Goal: Use online tool/utility: Utilize a website feature to perform a specific function

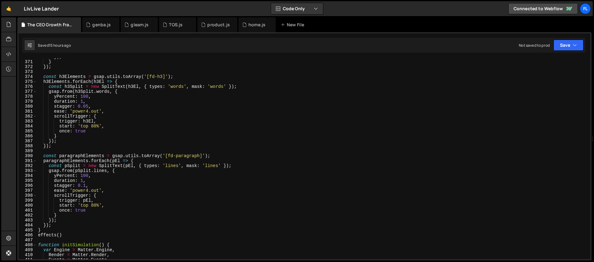
scroll to position [1855, 0]
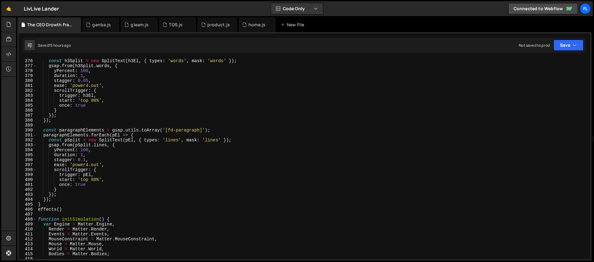
click at [67, 208] on div "h3Elements . forEach ( h3El => { const h3Split = new SplitText ( h3El , { types…" at bounding box center [312, 158] width 551 height 211
type textarea "effects()"
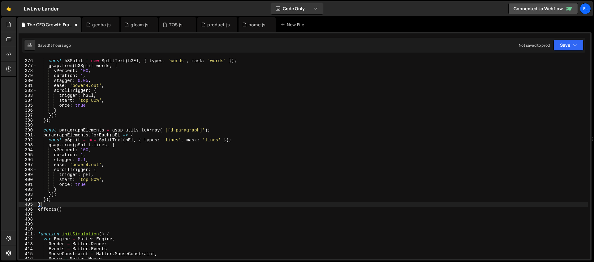
click at [52, 206] on div "h3Elements . forEach ( h3El => { const h3Split = new SplitText ( h3El , { types…" at bounding box center [312, 158] width 551 height 211
click at [53, 201] on div "h3Elements . forEach ( h3El => { const h3Split = new SplitText ( h3El , { types…" at bounding box center [312, 158] width 551 height 211
type textarea "});"
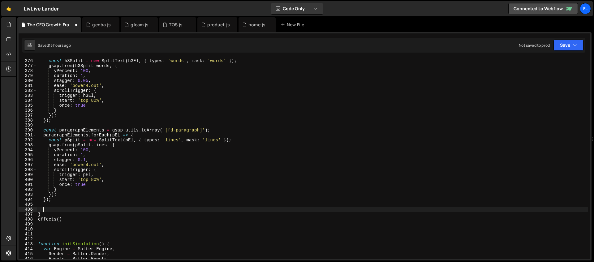
paste textarea "});"
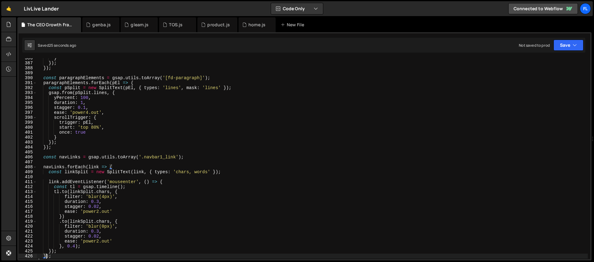
scroll to position [1953, 0]
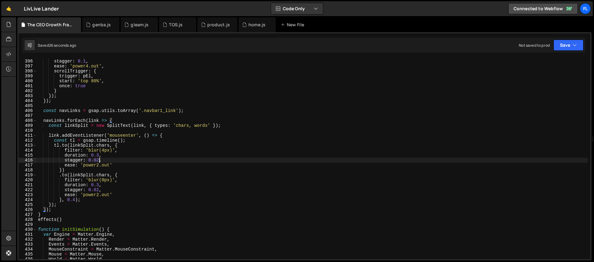
click at [98, 159] on div "duration : 1 , stagger : 0.1 , ease : 'power4.out' , scrollTrigger : { trigger …" at bounding box center [312, 159] width 551 height 211
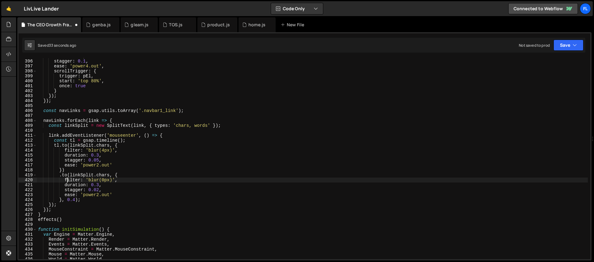
click at [67, 182] on div "duration : 1 , stagger : 0.1 , ease : 'power4.out' , scrollTrigger : { trigger …" at bounding box center [312, 159] width 551 height 211
click at [75, 200] on div "duration : 1 , stagger : 0.1 , ease : 'power4.out' , scrollTrigger : { trigger …" at bounding box center [312, 159] width 551 height 211
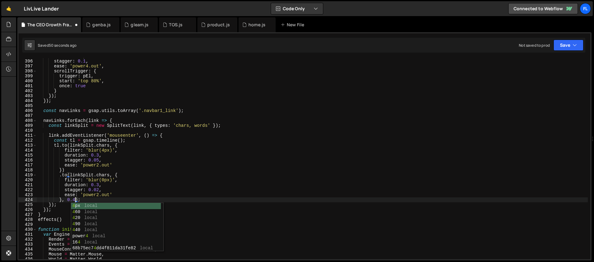
click at [98, 190] on div "duration : 1 , stagger : 0.1 , ease : 'power4.out' , scrollTrigger : { trigger …" at bounding box center [312, 159] width 551 height 211
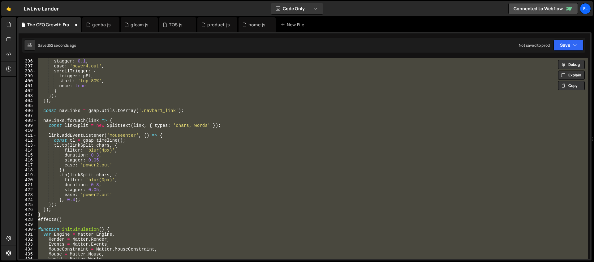
scroll to position [0, 0]
click at [105, 215] on div "duration : 1 , stagger : 0.1 , ease : 'power4.out' , scrollTrigger : { trigger …" at bounding box center [312, 158] width 551 height 201
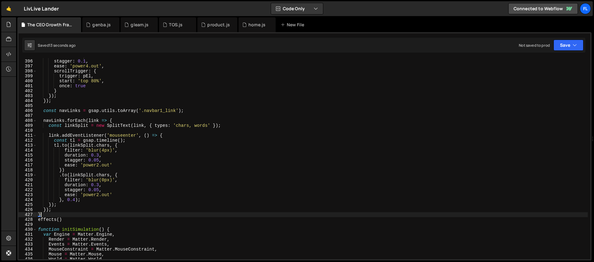
click at [99, 160] on div "duration : 1 , stagger : 0.1 , ease : 'power4.out' , scrollTrigger : { trigger …" at bounding box center [312, 159] width 551 height 211
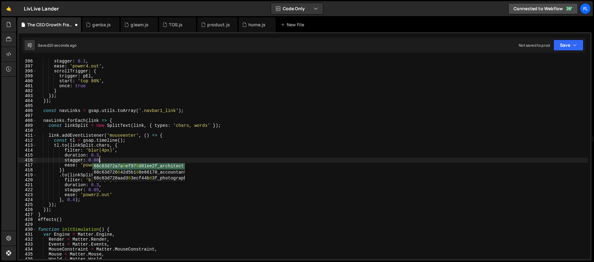
scroll to position [0, 4]
click at [99, 190] on div "duration : 1 , stagger : 0.1 , ease : 'power4.out' , scrollTrigger : { trigger …" at bounding box center [312, 159] width 551 height 211
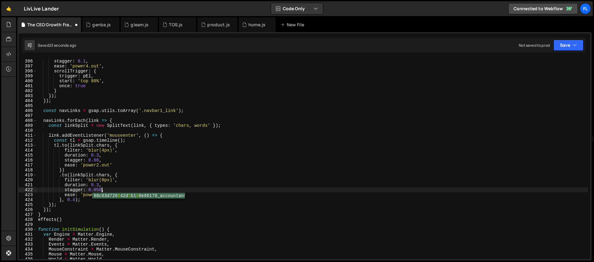
click at [96, 172] on div "duration : 1 , stagger : 0.1 , ease : 'power4.out' , scrollTrigger : { trigger …" at bounding box center [312, 159] width 551 height 211
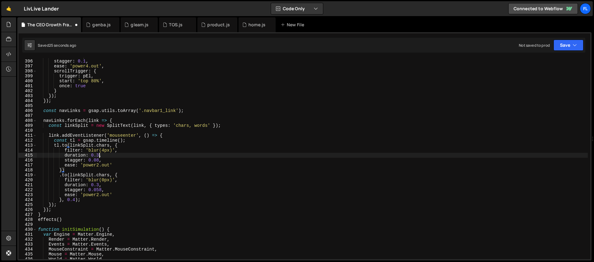
click at [99, 154] on div "duration : 1 , stagger : 0.1 , ease : 'power4.out' , scrollTrigger : { trigger …" at bounding box center [312, 159] width 551 height 211
click at [102, 190] on div "duration : 1 , stagger : 0.1 , ease : 'power4.out' , scrollTrigger : { trigger …" at bounding box center [312, 159] width 551 height 211
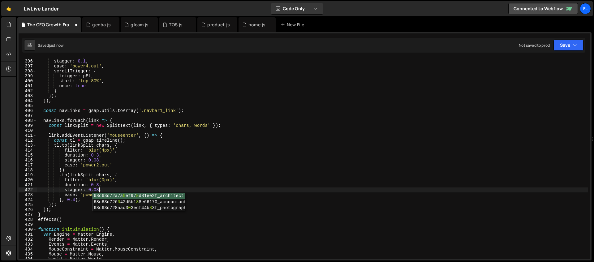
scroll to position [0, 4]
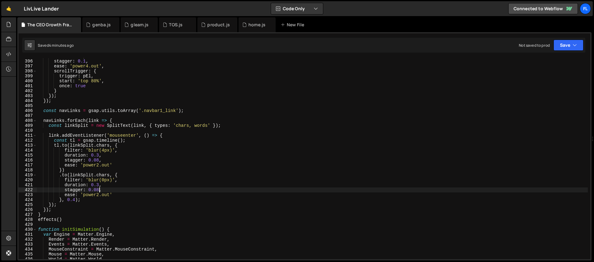
click at [186, 111] on div "duration : 1 , stagger : 0.1 , ease : 'power4.out' , scrollTrigger : { trigger …" at bounding box center [312, 159] width 551 height 211
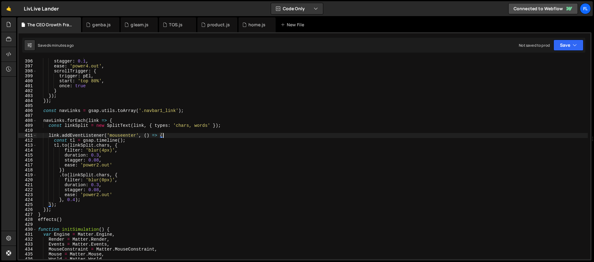
click at [175, 136] on div "duration : 1 , stagger : 0.1 , ease : 'power4.out' , scrollTrigger : { trigger …" at bounding box center [312, 159] width 551 height 211
click at [117, 121] on div "duration : 1 , stagger : 0.1 , ease : 'power4.out' , scrollTrigger : { trigger …" at bounding box center [312, 159] width 551 height 211
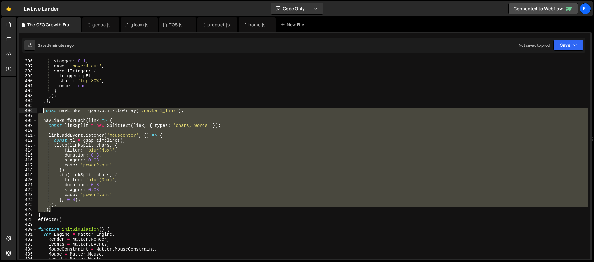
drag, startPoint x: 53, startPoint y: 211, endPoint x: 43, endPoint y: 113, distance: 99.1
click at [43, 113] on div "duration : 1 , stagger : 0.1 , ease : 'power4.out' , scrollTrigger : { trigger …" at bounding box center [312, 159] width 551 height 211
paste textarea "});"
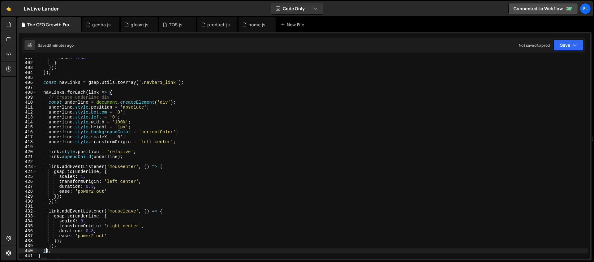
scroll to position [2026, 0]
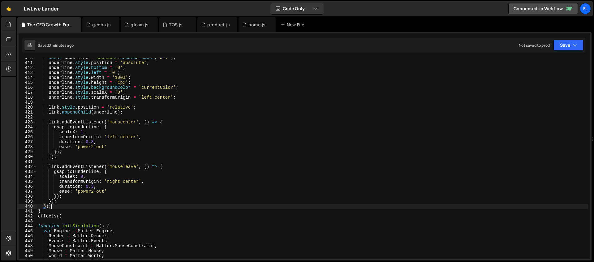
click at [54, 205] on div "const underline = document . createElement ( 'div' ) ; underline . style . posi…" at bounding box center [312, 160] width 551 height 211
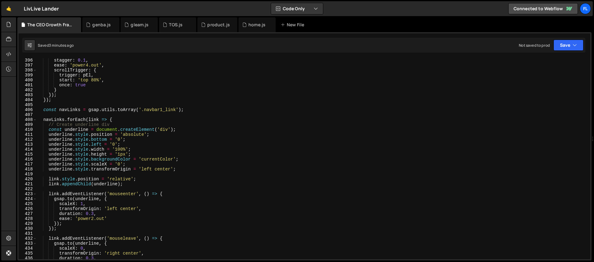
scroll to position [1954, 0]
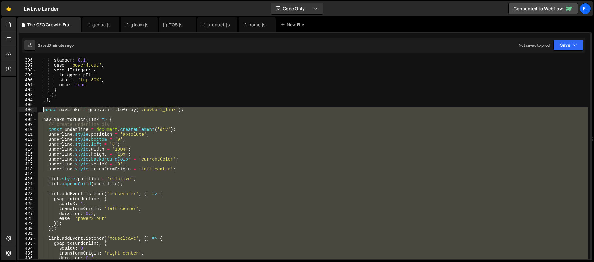
click at [42, 107] on div "stagger : 0.1 , ease : 'power4.out' , scrollTrigger : { trigger : pEl , start :…" at bounding box center [312, 163] width 551 height 211
paste textarea "});"
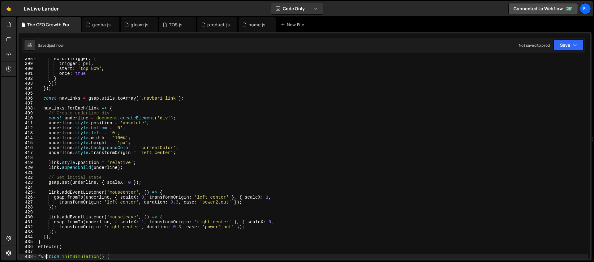
click at [122, 112] on div "scrollTrigger : { trigger : pEl , start : 'top 80%' , once : true } }) ; }) ; c…" at bounding box center [312, 161] width 551 height 211
click at [120, 163] on div "scrollTrigger : { trigger : pEl , start : 'top 80%' , once : true } }) ; }) ; c…" at bounding box center [312, 161] width 551 height 211
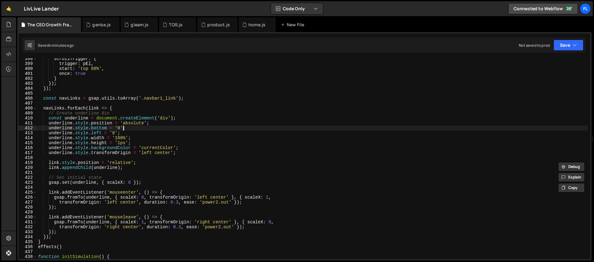
click at [123, 130] on div "scrollTrigger : { trigger : pEl , start : 'top 80%' , once : true } }) ; }) ; c…" at bounding box center [312, 161] width 551 height 211
click at [119, 128] on div "scrollTrigger : { trigger : pEl , start : 'top 80%' , once : true } }) ; }) ; c…" at bounding box center [312, 161] width 551 height 211
click at [119, 143] on div "scrollTrigger : { trigger : pEl , start : 'top 80%' , once : true } }) ; }) ; c…" at bounding box center [312, 161] width 551 height 211
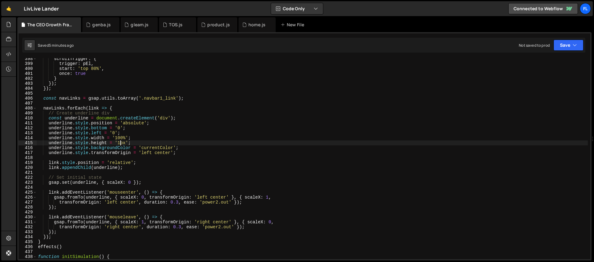
scroll to position [0, 6]
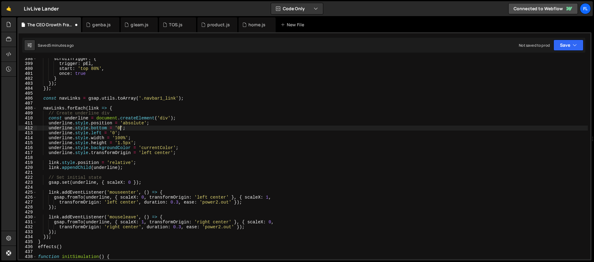
click at [121, 126] on div "scrollTrigger : { trigger : pEl , start : 'top 80%' , once : true } }) ; }) ; c…" at bounding box center [312, 161] width 551 height 211
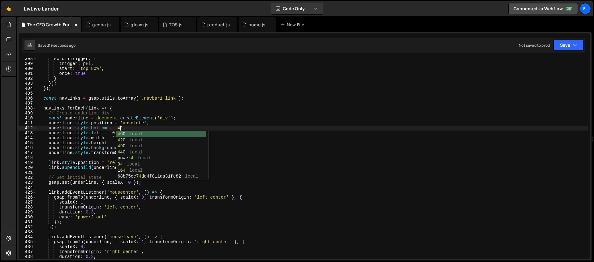
click at [99, 126] on div "scrollTrigger : { trigger : pEl , start : 'top 80%' , once : true } }) ; }) ; c…" at bounding box center [312, 161] width 551 height 211
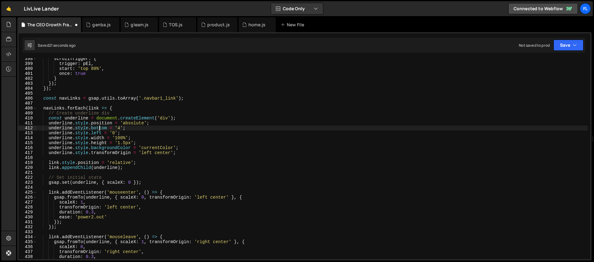
click at [124, 142] on div "scrollTrigger : { trigger : pEl , start : 'top 80%' , once : true } }) ; }) ; c…" at bounding box center [312, 161] width 551 height 211
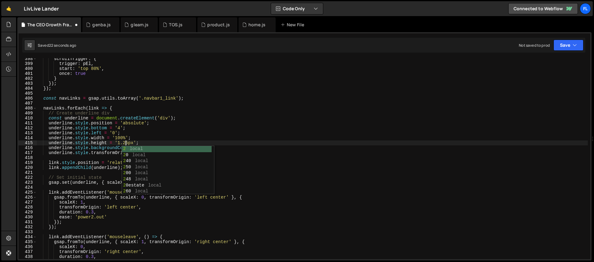
scroll to position [0, 6]
click at [122, 142] on div "scrollTrigger : { trigger : pEl , start : 'top 80%' , once : true } }) ; }) ; c…" at bounding box center [312, 161] width 551 height 211
click at [120, 128] on div "scrollTrigger : { trigger : pEl , start : 'top 80%' , once : true } }) ; }) ; c…" at bounding box center [312, 161] width 551 height 211
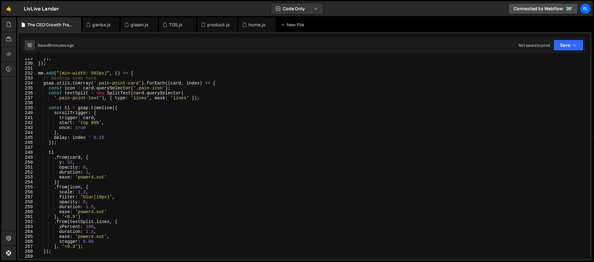
scroll to position [1125, 0]
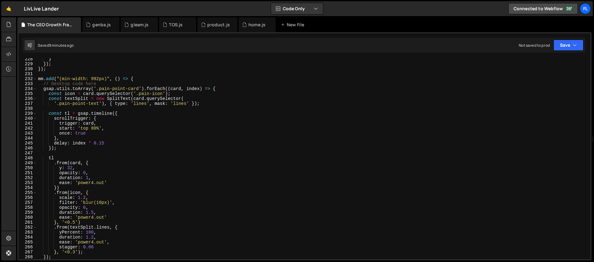
click at [154, 80] on div "} }) ; }) ; mm . add ( "(min-width: 992px)" , ( ) => { // Desktop code here gsa…" at bounding box center [312, 162] width 551 height 211
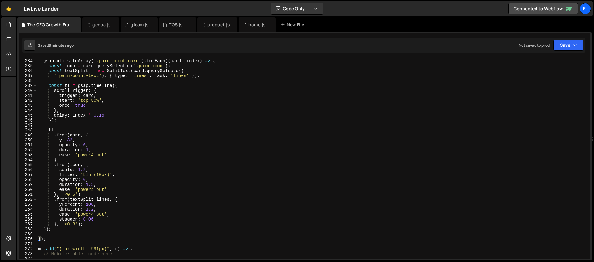
scroll to position [1178, 0]
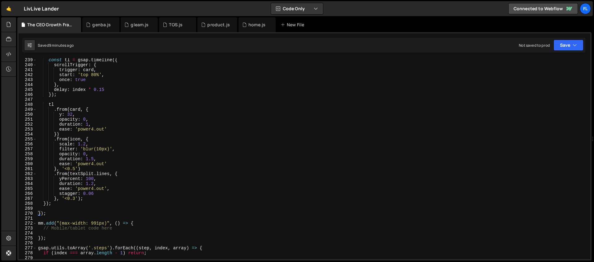
click at [52, 205] on div "const tl = gsap . timeline ({ scrollTrigger : { trigger : card , start : 'top 8…" at bounding box center [312, 163] width 551 height 211
type textarea "});"
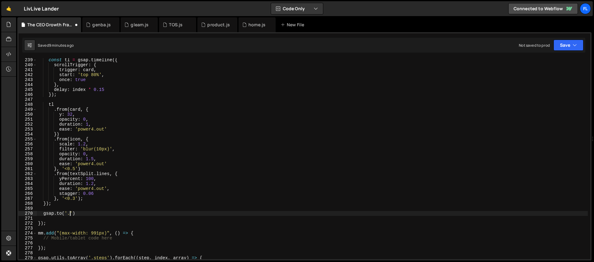
scroll to position [0, 2]
paste textarea "gradient_animation-layer"
click at [135, 212] on div "const tl = gsap . timeline ({ scrollTrigger : { trigger : card , start : 'top 8…" at bounding box center [312, 163] width 551 height 211
type textarea "[DOMAIN_NAME]('.gradient_animation-layer', {)"
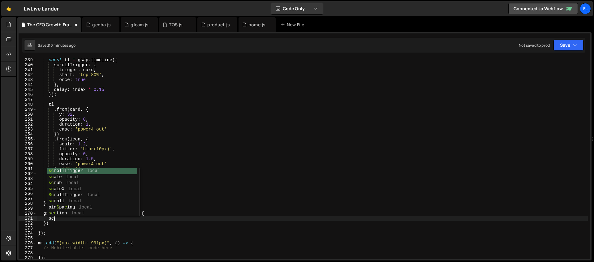
scroll to position [0, 1]
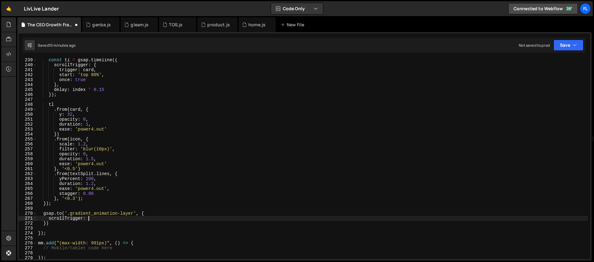
type textarea "scrollTrigger: {"
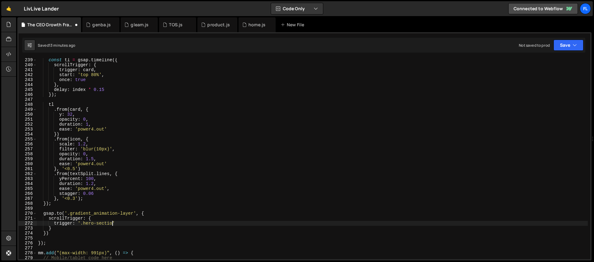
scroll to position [0, 5]
click at [139, 224] on div "const tl = gsap . timeline ({ scrollTrigger : { trigger : card , start : 'top 8…" at bounding box center [312, 163] width 551 height 211
type textarea "trigger: '.hero-section',"
type textarea "start: 'top top',"
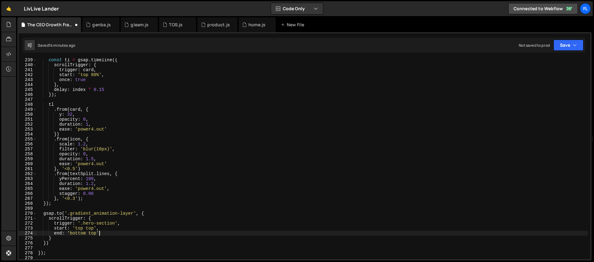
scroll to position [0, 4]
type textarea "end: 'bottom top','"
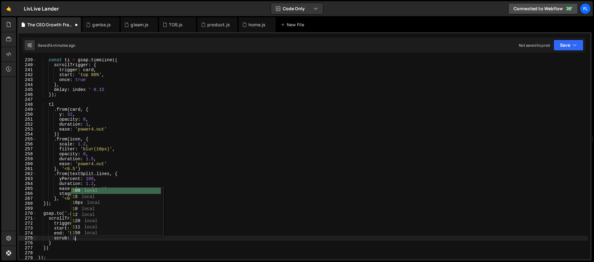
scroll to position [0, 2]
click at [55, 242] on div "const tl = gsap . timeline ({ scrollTrigger : { trigger : card , start : 'top 8…" at bounding box center [312, 163] width 551 height 211
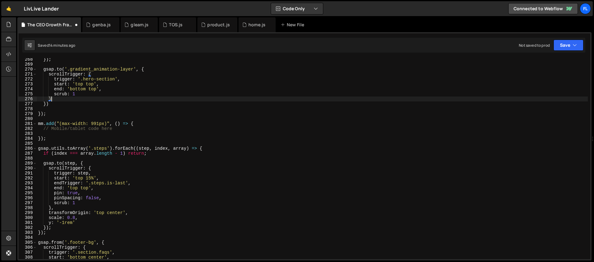
scroll to position [1322, 0]
type textarea "},"
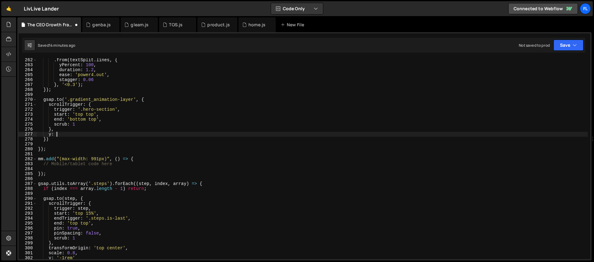
scroll to position [0, 1]
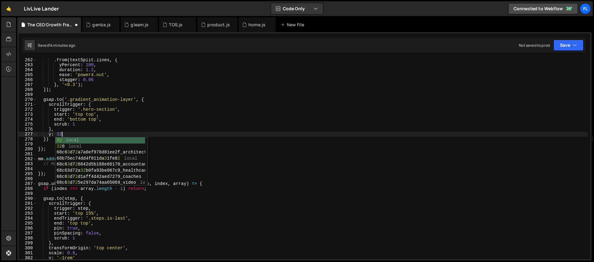
type textarea "y: 32,"
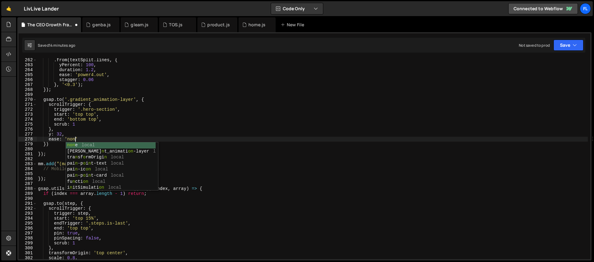
scroll to position [0, 2]
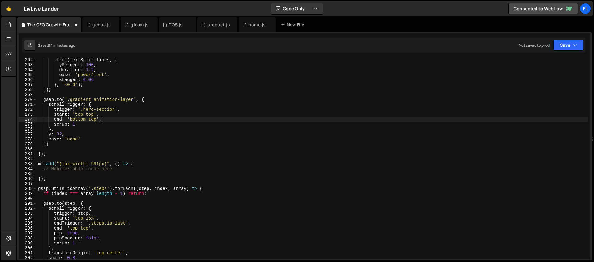
click at [205, 120] on div ". from ( textSplit . lines , { yPercent : 100 , duration : 1.2 , ease : 'power4…" at bounding box center [312, 163] width 551 height 211
click at [88, 135] on div ". from ( textSplit . lines , { yPercent : 100 , duration : 1.2 , ease : 'power4…" at bounding box center [312, 163] width 551 height 211
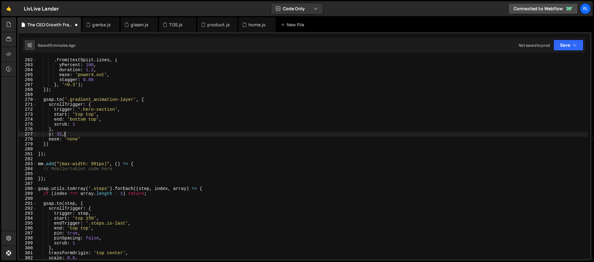
scroll to position [0, 2]
click at [159, 100] on div ". from ( textSplit . lines , { yPercent : 100 , duration : 1.2 , ease : 'power4…" at bounding box center [312, 163] width 551 height 211
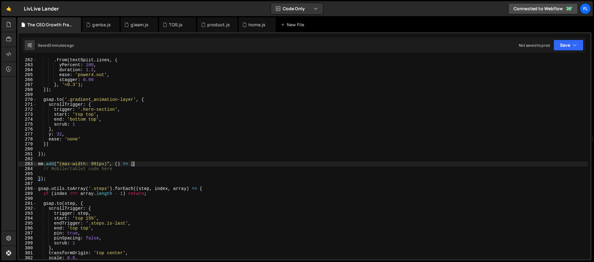
click at [200, 165] on div ". from ( textSplit . lines , { yPercent : 100 , duration : 1.2 , ease : 'power4…" at bounding box center [312, 163] width 551 height 211
type textarea "mm.add("(max-width: 991px)", () => {"
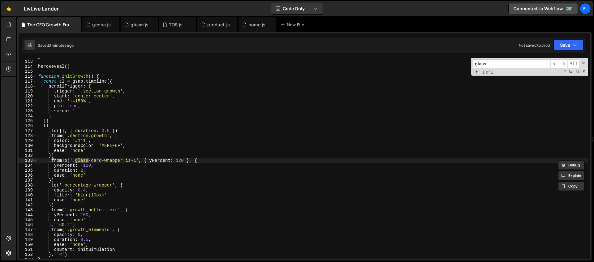
scroll to position [567, 0]
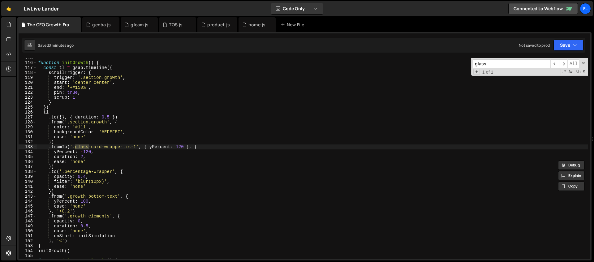
type input "glass"
click at [117, 149] on div "function initGrowth ( ) { const tl = gsap . timeline ({ scrollTrigger : { trigg…" at bounding box center [312, 160] width 551 height 211
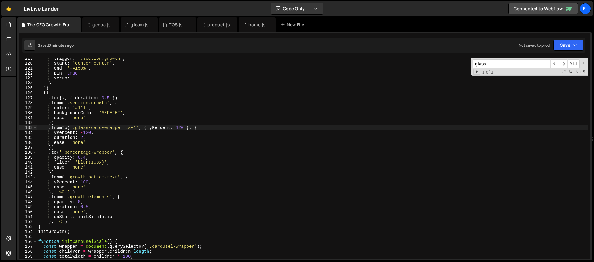
click at [101, 149] on div "trigger : '.section.growth' , start : 'center center' , end : '+=150%' , pin : …" at bounding box center [312, 161] width 551 height 211
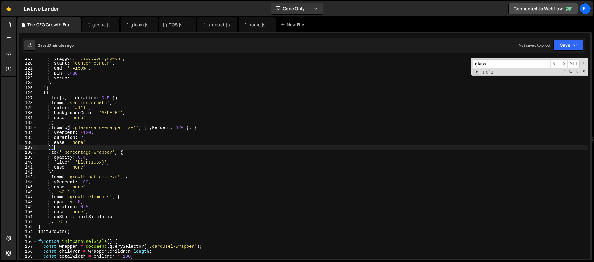
scroll to position [0, 1]
click at [112, 156] on div "trigger : '.section.growth' , start : 'center center' , end : '+=150%' , pin : …" at bounding box center [312, 161] width 551 height 211
click at [113, 172] on div "trigger : '.section.growth' , start : 'center center' , end : '+=150%' , pin : …" at bounding box center [312, 161] width 551 height 211
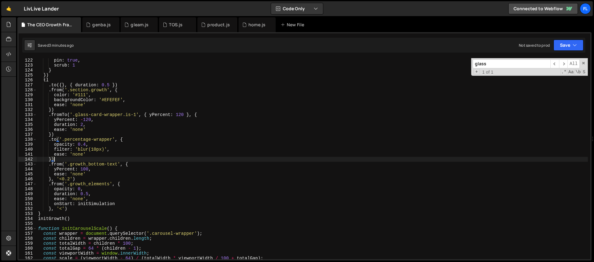
scroll to position [599, 0]
click at [95, 200] on div "pin : true , scrub : 1 } }) tl . to ({ } , { duration : 0.5 }) . from ( '.secti…" at bounding box center [312, 163] width 551 height 211
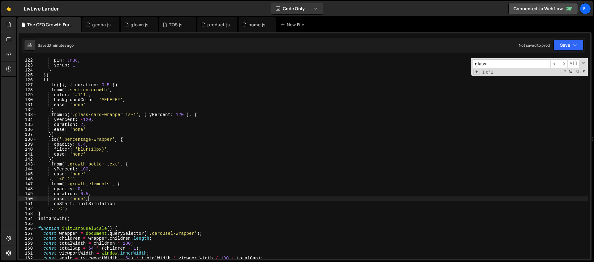
click at [117, 201] on div "pin : true , scrub : 1 } }) tl . to ({ } , { duration : 0.5 }) . from ( '.secti…" at bounding box center [312, 163] width 551 height 211
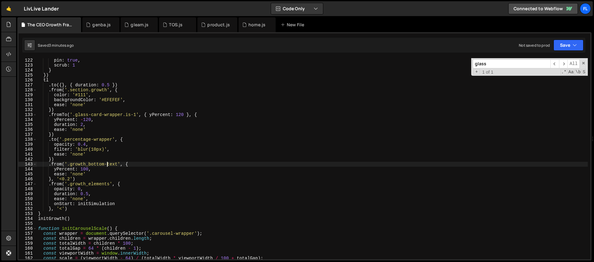
click at [107, 165] on div "pin : true , scrub : 1 } }) tl . to ({ } , { duration : 0.5 }) . from ( '.secti…" at bounding box center [312, 163] width 551 height 211
click at [133, 164] on div "pin : true , scrub : 1 } }) tl . to ({ } , { duration : 0.5 }) . from ( '.secti…" at bounding box center [312, 163] width 551 height 211
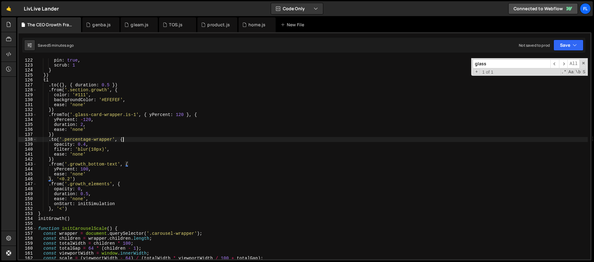
click at [127, 142] on div "pin : true , scrub : 1 } }) tl . to ({ } , { duration : 0.5 }) . from ( '.secti…" at bounding box center [312, 163] width 551 height 211
click at [126, 140] on div "pin : true , scrub : 1 } }) tl . to ({ } , { duration : 0.5 }) . from ( '.secti…" at bounding box center [312, 163] width 551 height 211
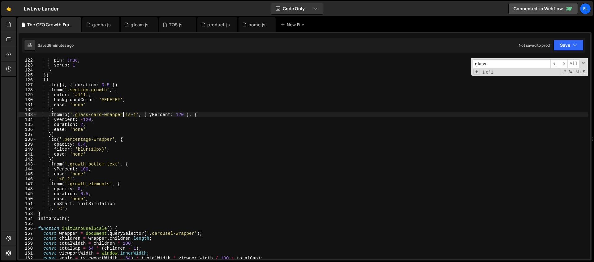
click at [123, 116] on div "pin : true , scrub : 1 } }) tl . to ({ } , { duration : 0.5 }) . from ( '.secti…" at bounding box center [312, 163] width 551 height 211
click at [134, 115] on div "pin : true , scrub : 1 } }) tl . to ({ } , { duration : 0.5 }) . from ( '.secti…" at bounding box center [312, 163] width 551 height 211
click at [59, 135] on div "pin : true , scrub : 1 } }) tl . to ({ } , { duration : 0.5 }) . from ( '.secti…" at bounding box center [312, 163] width 551 height 211
type textarea "})"
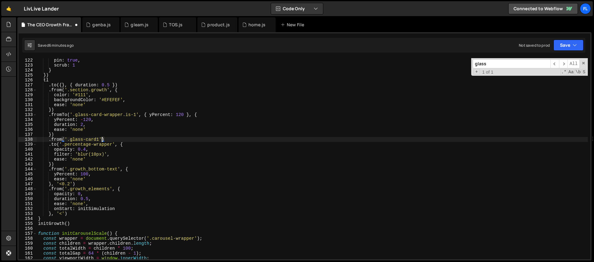
scroll to position [0, 4]
type textarea ".from('.glass-card1', {"
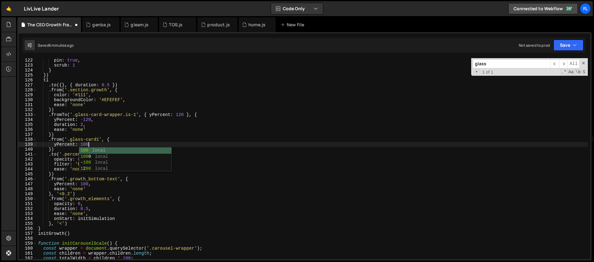
type textarea "yPercent: 100,"
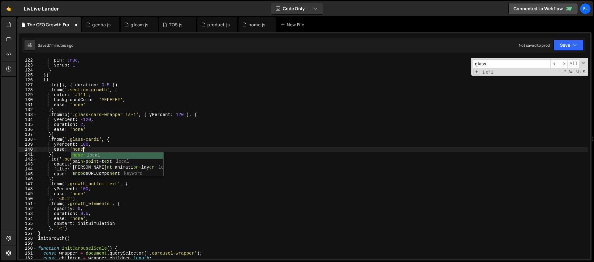
scroll to position [0, 3]
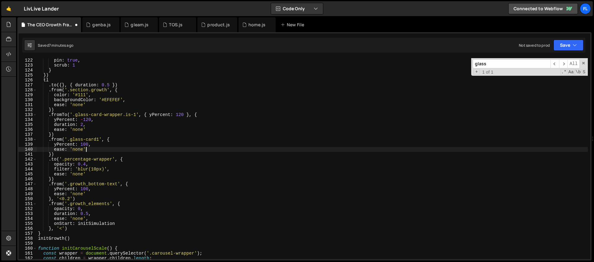
type textarea "ease: 'none',"
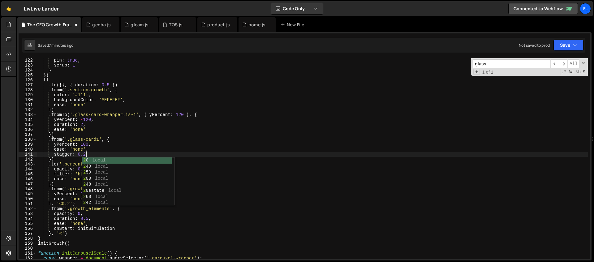
scroll to position [0, 3]
click at [53, 159] on div "pin : true , scrub : 1 } }) tl . to ({ } , { duration : 0.5 }) . from ( '.secti…" at bounding box center [312, 163] width 551 height 211
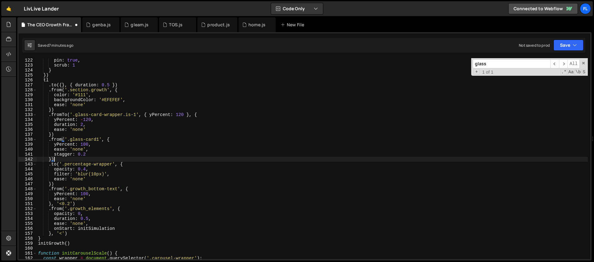
scroll to position [0, 1]
click at [51, 159] on div "pin : true , scrub : 1 } }) tl . to ({ } , { duration : 0.5 }) . from ( '.secti…" at bounding box center [312, 163] width 551 height 211
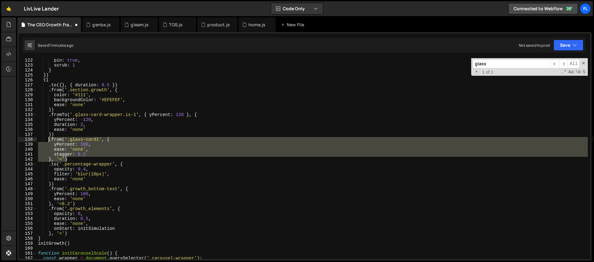
drag, startPoint x: 71, startPoint y: 159, endPoint x: 49, endPoint y: 139, distance: 30.0
click at [49, 139] on div "pin : true , scrub : 1 } }) tl . to ({ } , { duration : 0.5 }) . from ( '.secti…" at bounding box center [312, 163] width 551 height 211
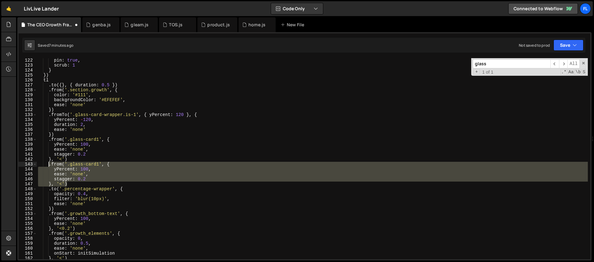
click at [97, 156] on div "pin : true , scrub : 1 } }) tl . to ({ } , { duration : 0.5 }) . from ( '.secti…" at bounding box center [312, 163] width 551 height 211
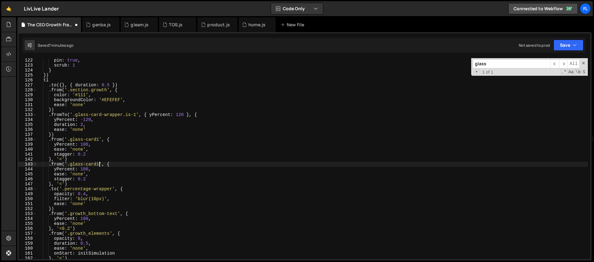
click at [99, 165] on div "pin : true , scrub : 1 } }) tl . to ({ } , { duration : 0.5 }) . from ( '.secti…" at bounding box center [312, 163] width 551 height 211
click at [93, 171] on div "pin : true , scrub : 1 } }) tl . to ({ } , { duration : 0.5 }) . from ( '.secti…" at bounding box center [312, 163] width 551 height 211
click at [81, 169] on div "pin : true , scrub : 1 } }) tl . to ({ } , { duration : 0.5 }) . from ( '.secti…" at bounding box center [312, 163] width 551 height 211
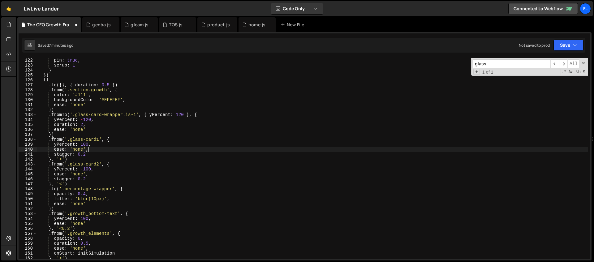
click at [120, 152] on div "pin : true , scrub : 1 } }) tl . to ({ } , { duration : 0.5 }) . from ( '.secti…" at bounding box center [312, 163] width 551 height 211
click at [83, 170] on div "pin : true , scrub : 1 } }) tl . to ({ } , { duration : 0.5 }) . from ( '.secti…" at bounding box center [312, 163] width 551 height 211
click at [110, 133] on div "pin : true , scrub : 1 } }) tl . to ({ } , { duration : 0.5 }) . from ( '.secti…" at bounding box center [312, 163] width 551 height 211
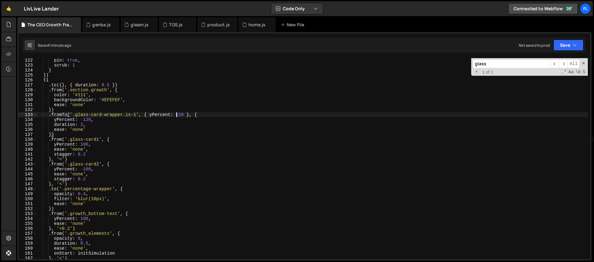
click at [176, 115] on div "pin : true , scrub : 1 } }) tl . to ({ } , { duration : 0.5 }) . from ( '.secti…" at bounding box center [312, 163] width 551 height 211
click at [181, 114] on div "pin : true , scrub : 1 } }) tl . to ({ } , { duration : 0.5 }) . from ( '.secti…" at bounding box center [312, 163] width 551 height 211
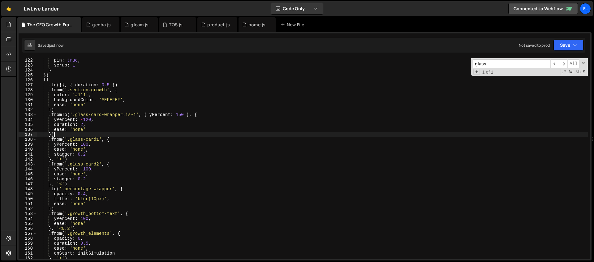
click at [68, 136] on div "pin : true , scrub : 1 } }) tl . to ({ } , { duration : 0.5 }) . from ( '.secti…" at bounding box center [312, 163] width 551 height 211
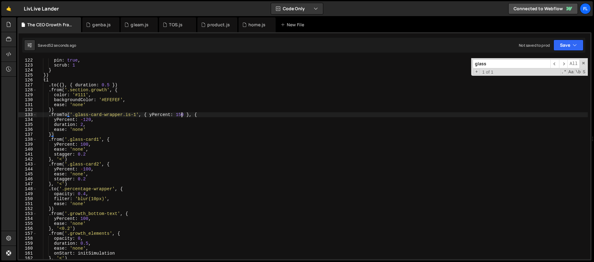
click at [182, 114] on div "pin : true , scrub : 1 } }) tl . to ({ } , { duration : 0.5 }) . from ( '.secti…" at bounding box center [312, 163] width 551 height 211
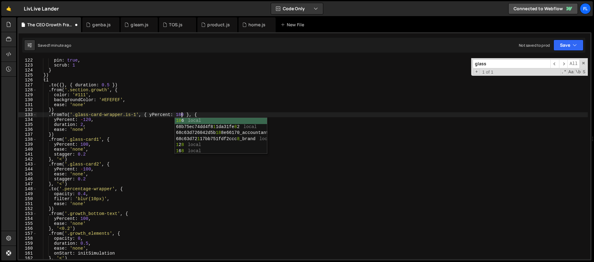
click at [108, 131] on div "pin : true , scrub : 1 } }) tl . to ({ } , { duration : 0.5 }) . from ( '.secti…" at bounding box center [312, 163] width 551 height 211
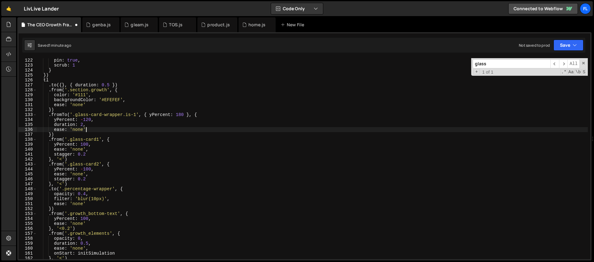
click at [88, 169] on div "pin : true , scrub : 1 } }) tl . to ({ } , { duration : 0.5 }) . from ( '.secti…" at bounding box center [312, 163] width 551 height 211
click at [99, 158] on div "pin : true , scrub : 1 } }) tl . to ({ } , { duration : 0.5 }) . from ( '.secti…" at bounding box center [312, 163] width 551 height 211
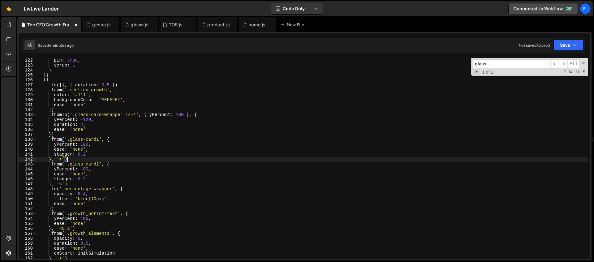
scroll to position [0, 2]
click at [88, 179] on div "pin : true , scrub : 1 } }) tl . to ({ } , { duration : 0.5 }) . from ( '.secti…" at bounding box center [312, 163] width 551 height 211
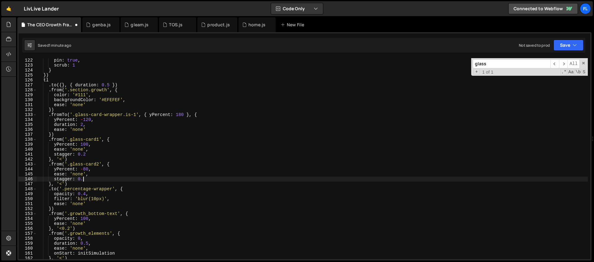
scroll to position [0, 3]
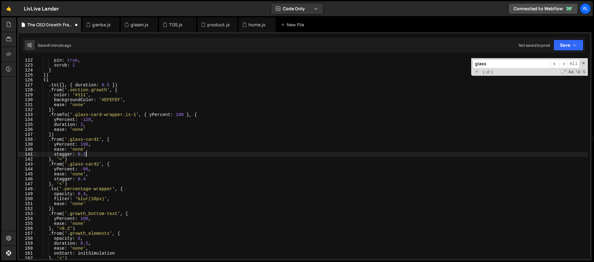
click at [85, 154] on div "pin : true , scrub : 1 } }) tl . to ({ } , { duration : 0.5 }) . from ( '.secti…" at bounding box center [312, 163] width 551 height 211
click at [72, 170] on div "pin : true , scrub : 1 } }) tl . to ({ } , { duration : 0.5 }) . from ( '.secti…" at bounding box center [312, 163] width 551 height 211
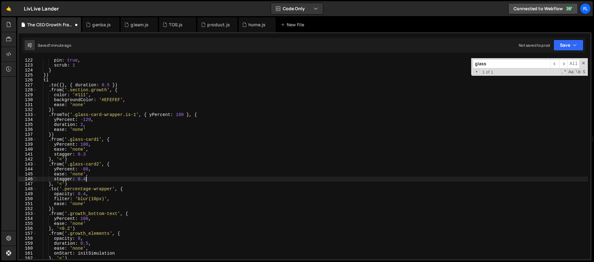
click at [93, 181] on div "pin : true , scrub : 1 } }) tl . to ({ } , { duration : 0.5 }) . from ( '.secti…" at bounding box center [312, 163] width 551 height 211
click at [80, 139] on div "pin : true , scrub : 1 } }) tl . to ({ } , { duration : 0.5 }) . from ( '.secti…" at bounding box center [312, 163] width 551 height 211
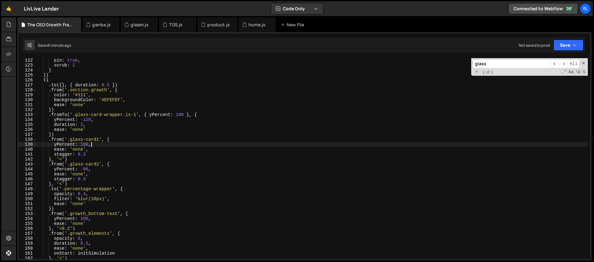
click at [101, 142] on div "pin : true , scrub : 1 } }) tl . to ({ } , { duration : 0.5 }) . from ( '.secti…" at bounding box center [312, 163] width 551 height 211
click at [113, 160] on div "pin : true , scrub : 1 } }) tl . to ({ } , { duration : 0.5 }) . from ( '.secti…" at bounding box center [312, 163] width 551 height 211
type textarea "}, '<')"
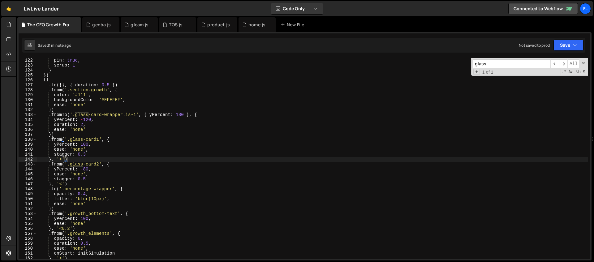
drag, startPoint x: 493, startPoint y: 63, endPoint x: 450, endPoint y: 66, distance: 43.0
click at [450, 66] on div "pin : true , scrub : 1 } }) tl . to ({ } , { duration : 0.5 }) . from ( '.secti…" at bounding box center [312, 158] width 551 height 201
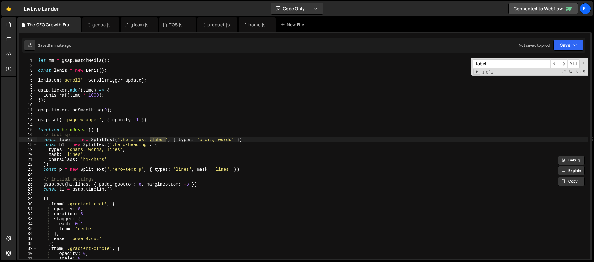
scroll to position [1611, 0]
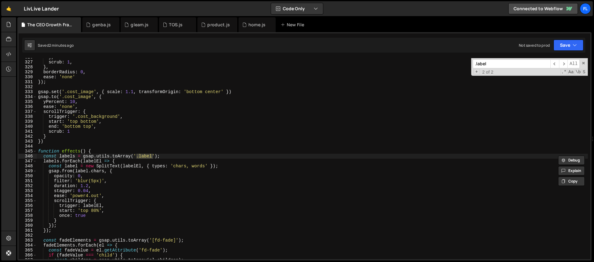
type input ".label"
type textarea "start: 'top 80%',"
click at [95, 211] on div "} , scrub : 1 , } , borderRadius : 0 , ease : 'none' }) ; gsap . set ( '.cost_i…" at bounding box center [312, 160] width 551 height 211
drag, startPoint x: 493, startPoint y: 65, endPoint x: 444, endPoint y: 65, distance: 49.5
click at [444, 65] on div "} , scrub : 1 , } , borderRadius : 0 , ease : 'none' }) ; gsap . set ( '.cost_i…" at bounding box center [312, 158] width 551 height 201
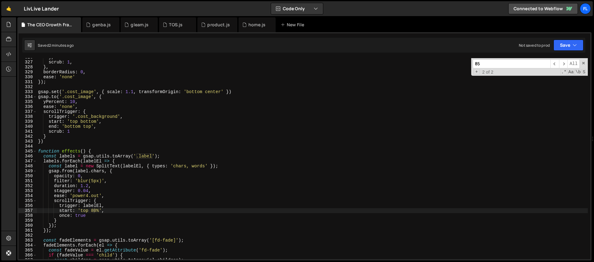
scroll to position [1760, 0]
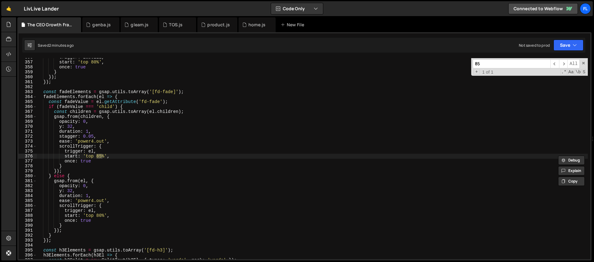
type input "85"
click at [101, 156] on div "trigger : labelEl , start : 'top 80%' , once : true } }) ; }) ; const fadeEleme…" at bounding box center [312, 158] width 551 height 201
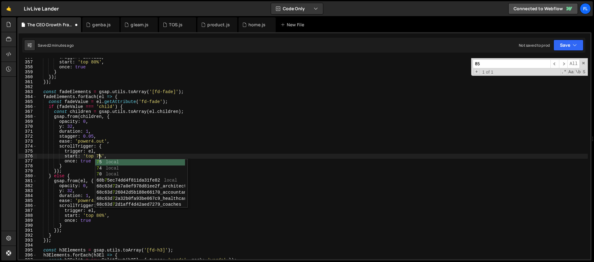
scroll to position [0, 4]
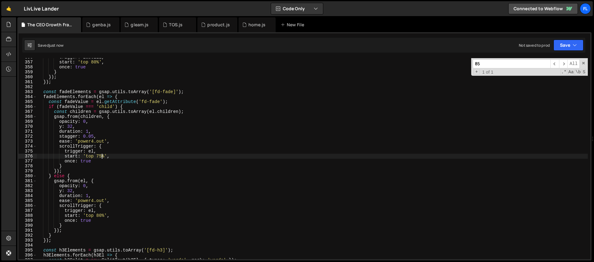
type textarea "start: 'top 75%',"
click at [484, 66] on input "85" at bounding box center [511, 63] width 78 height 9
type input "8"
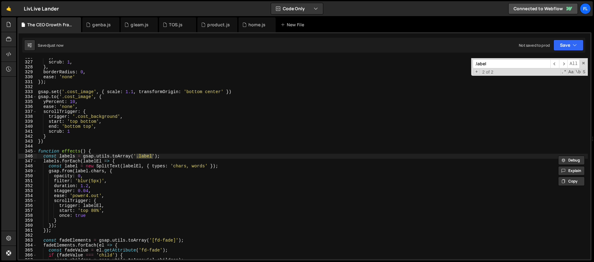
scroll to position [1611, 0]
type input ".label"
click at [97, 210] on div "} , scrub : 1 , } , borderRadius : 0 , ease : 'none' }) ; gsap . set ( '.cost_i…" at bounding box center [312, 160] width 551 height 211
click at [583, 64] on span at bounding box center [583, 63] width 4 height 4
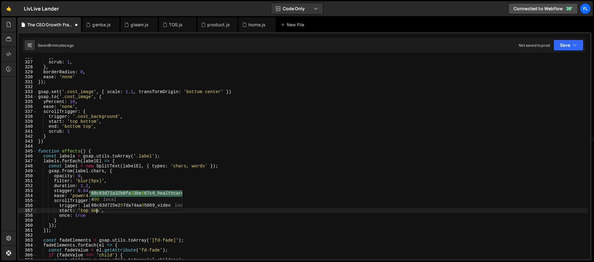
click at [79, 184] on div "} , scrub : 1 , } , borderRadius : 0 , ease : 'none' }) ; gsap . set ( '.cost_i…" at bounding box center [312, 160] width 551 height 211
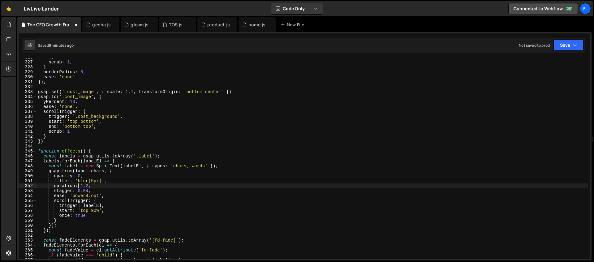
click at [92, 177] on div "} , scrub : 1 , } , borderRadius : 0 , ease : 'none' }) ; gsap . set ( '.cost_i…" at bounding box center [312, 160] width 551 height 211
type textarea "opacity: 0,"
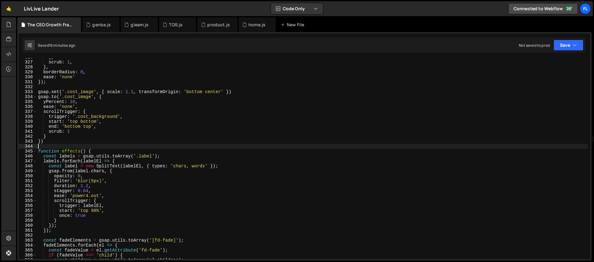
click at [194, 145] on div "} , scrub : 1 , } , borderRadius : 0 , ease : 'none' }) ; gsap . set ( '.cost_i…" at bounding box center [312, 160] width 551 height 211
